Goal: Information Seeking & Learning: Learn about a topic

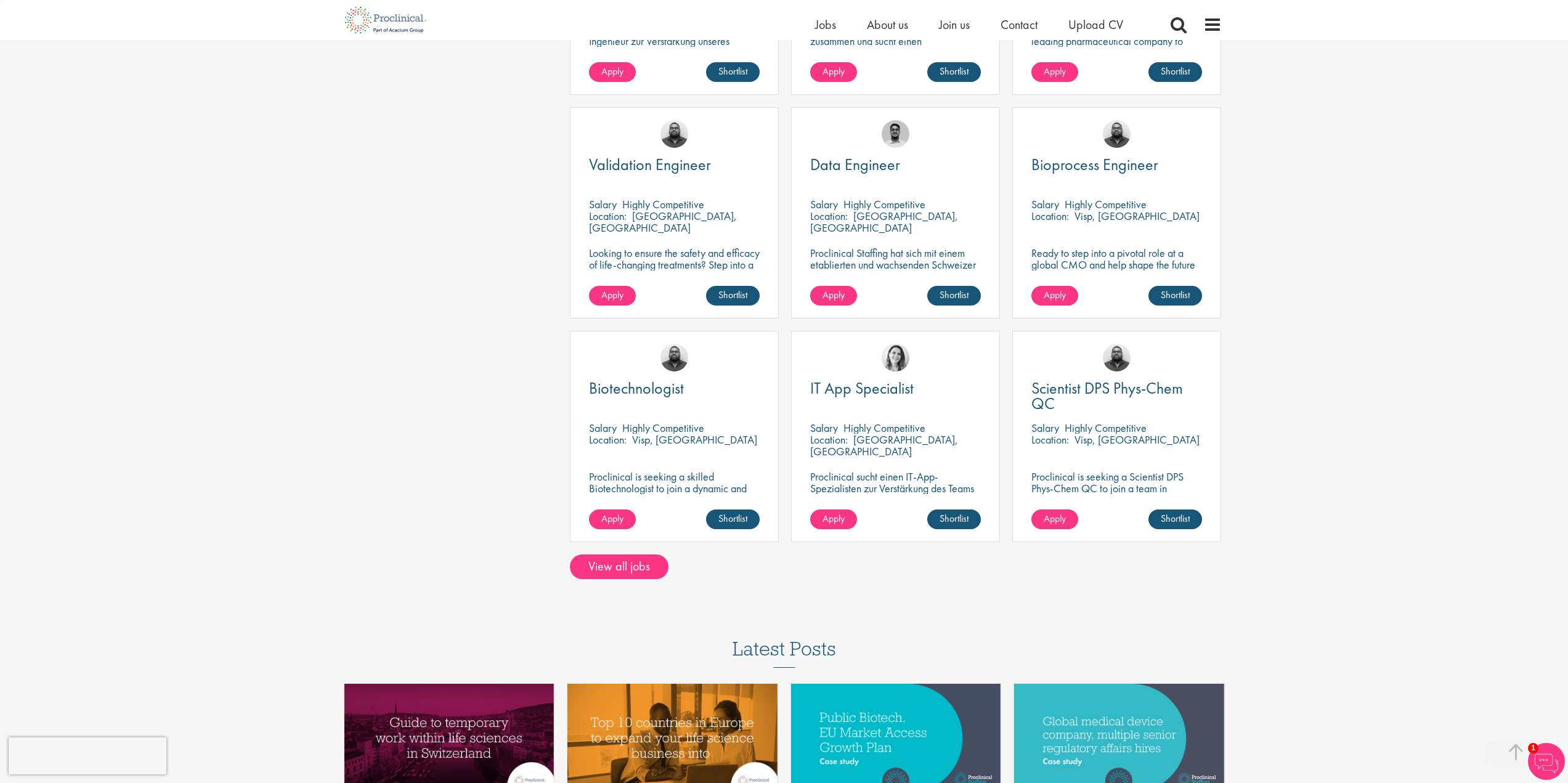
scroll to position [739, 0]
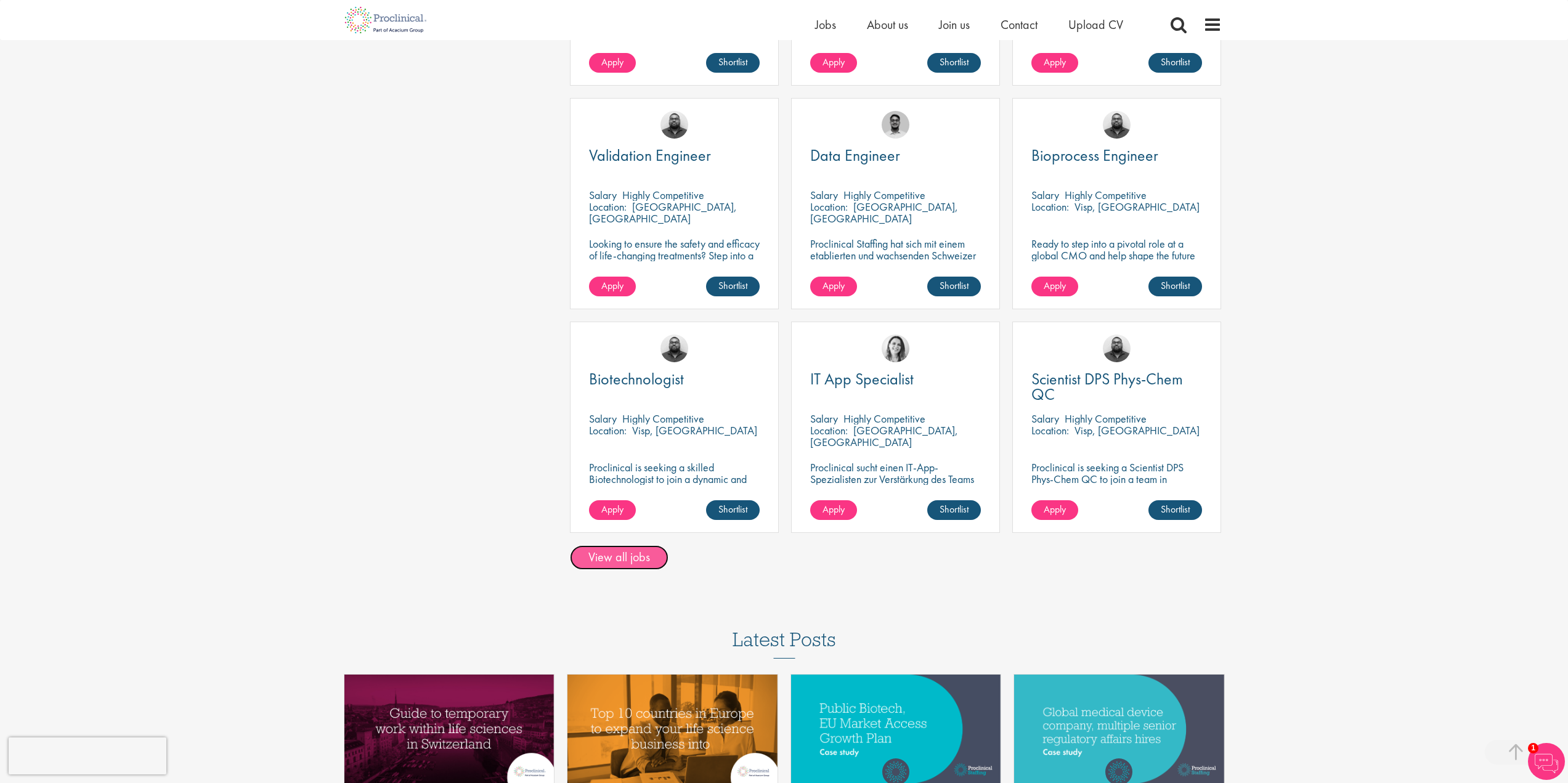
click at [631, 546] on link "View all jobs" at bounding box center [619, 557] width 99 height 25
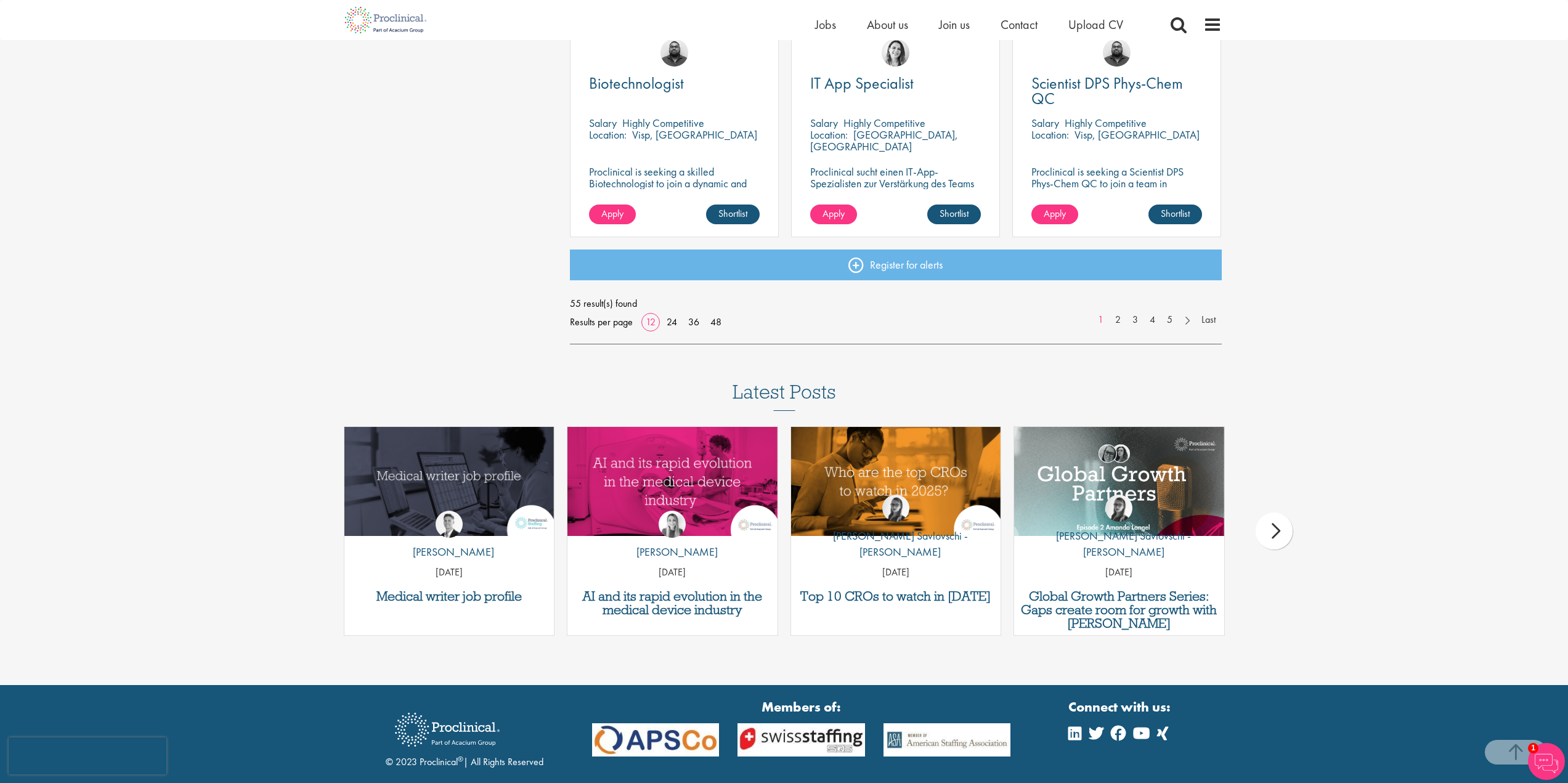
scroll to position [924, 0]
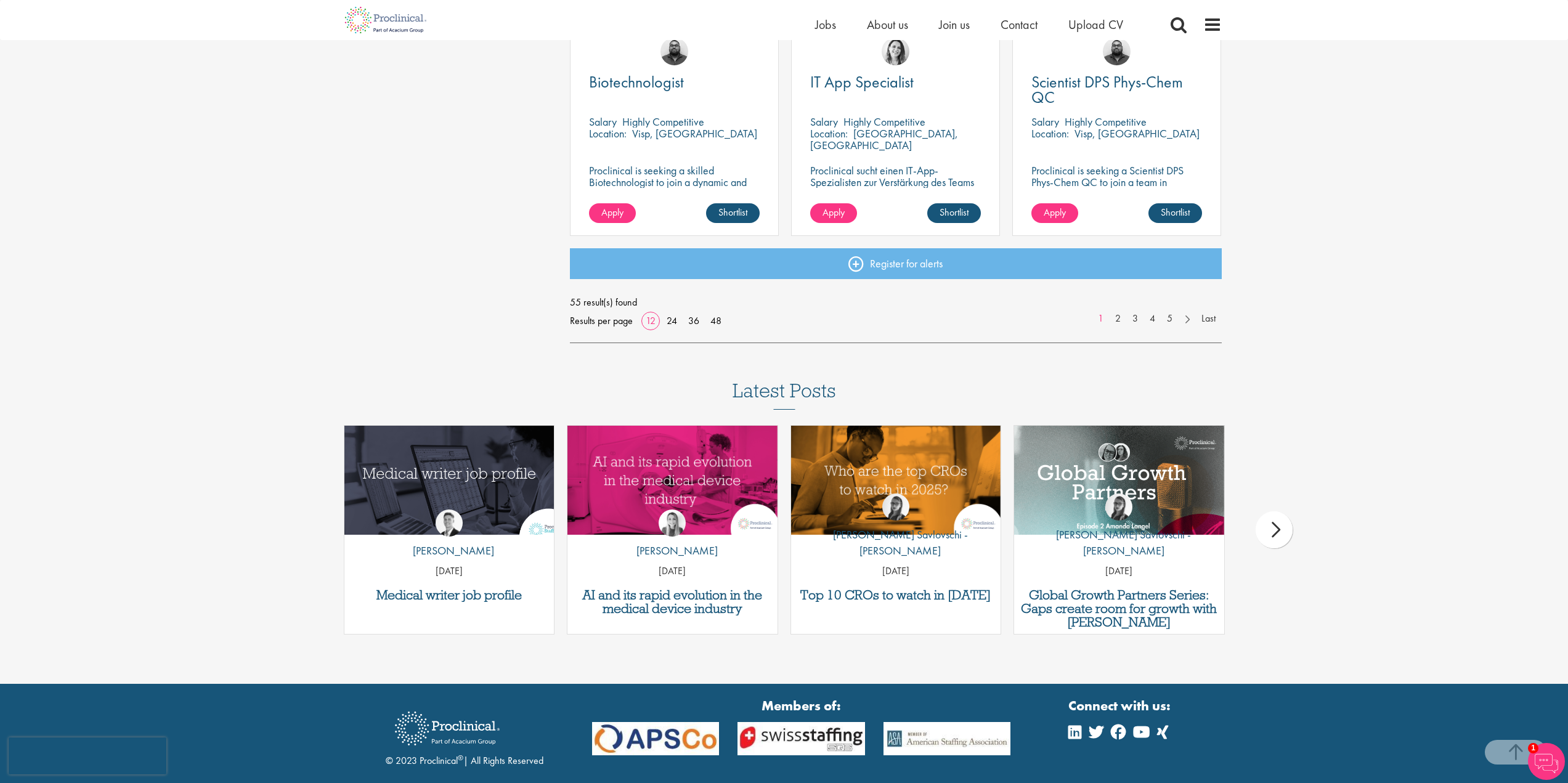
click at [427, 484] on img "Link to a post" at bounding box center [449, 480] width 252 height 131
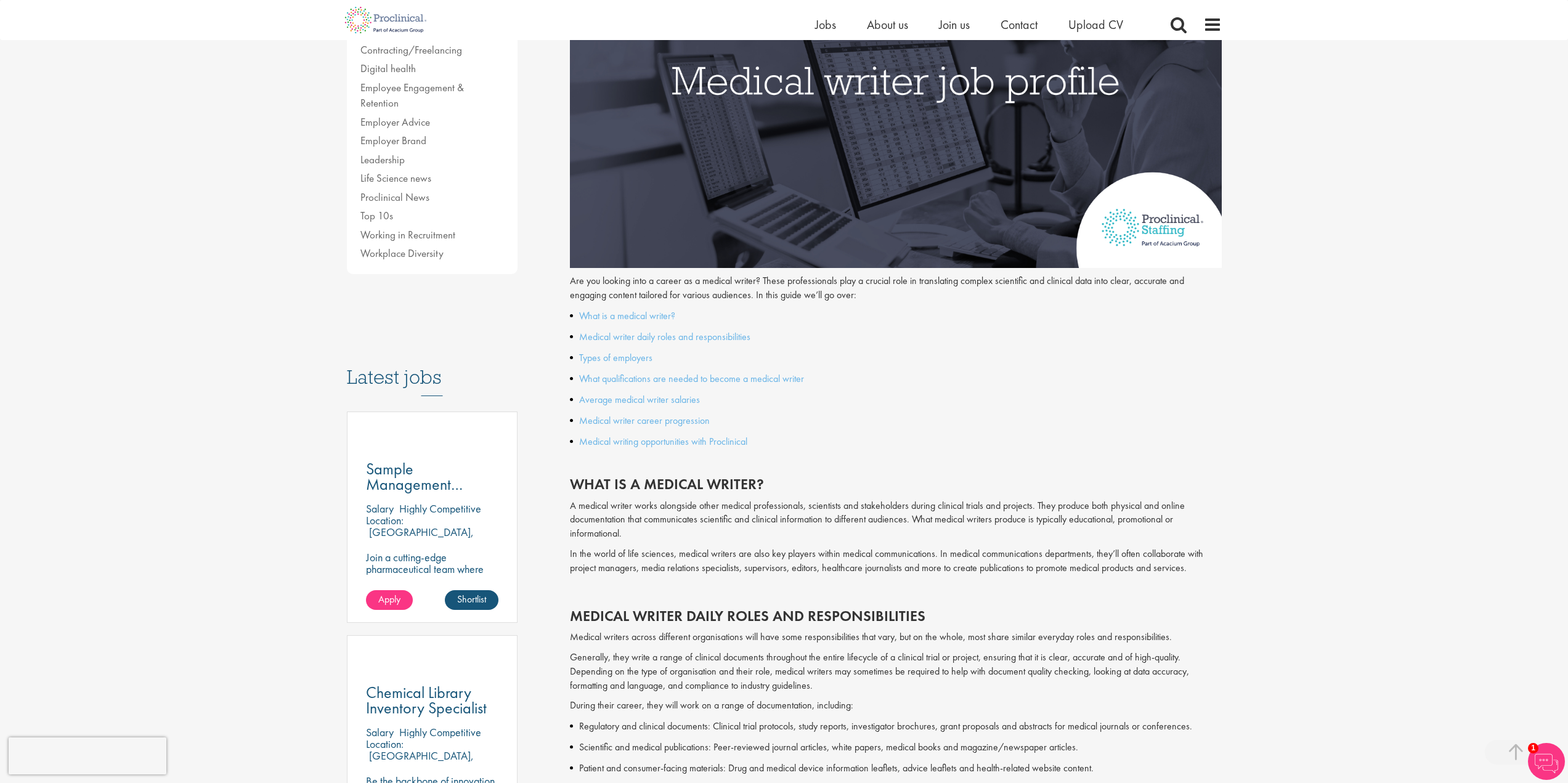
scroll to position [370, 0]
